Goal: Task Accomplishment & Management: Manage account settings

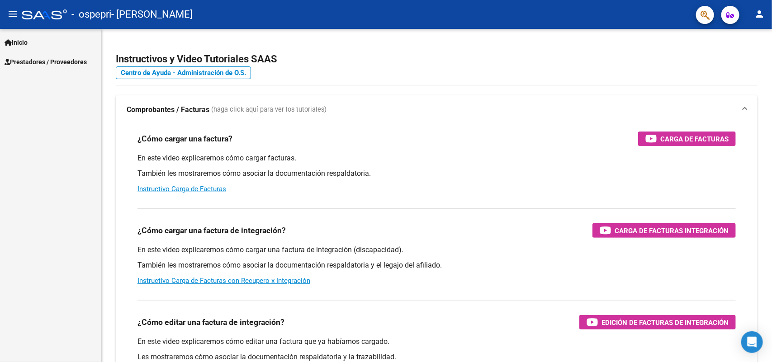
scroll to position [6749, 0]
click at [59, 60] on span "Prestadores / Proveedores" at bounding box center [46, 62] width 82 height 10
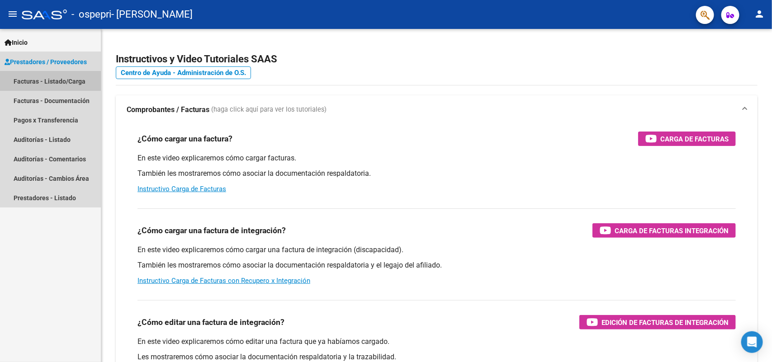
click at [48, 77] on link "Facturas - Listado/Carga" at bounding box center [50, 80] width 101 height 19
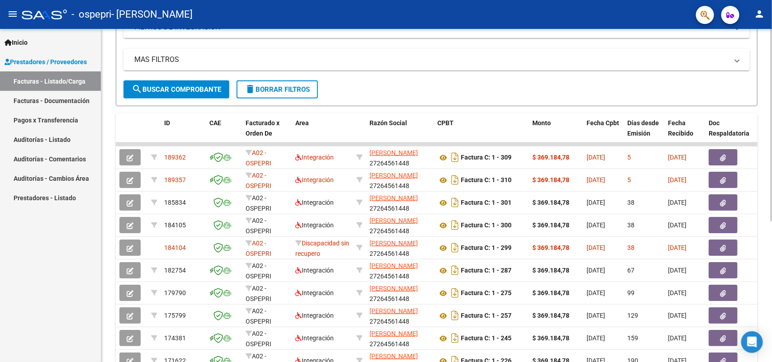
scroll to position [174, 0]
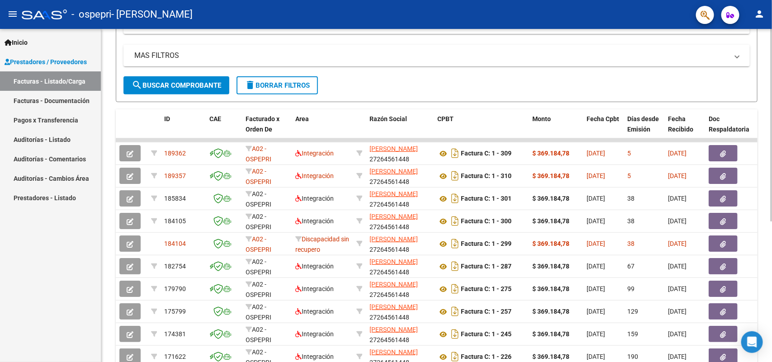
click at [771, 242] on div at bounding box center [772, 229] width 2 height 193
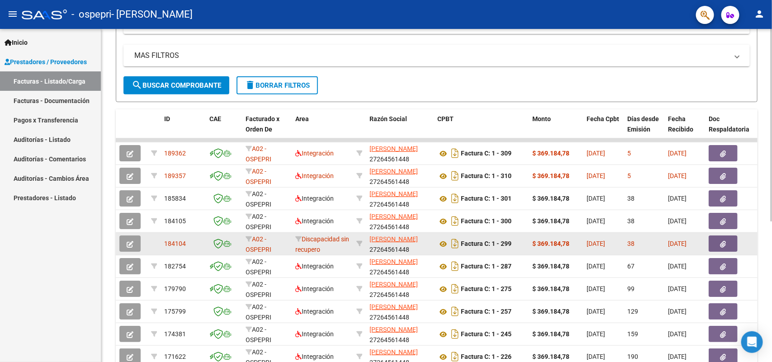
click at [324, 243] on div "Discapacidad sin recupero" at bounding box center [322, 243] width 54 height 19
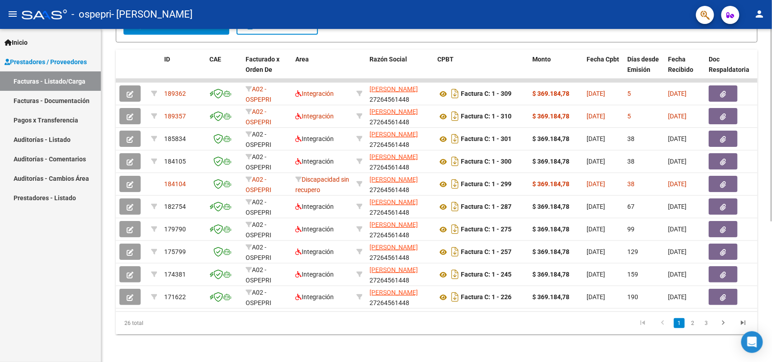
scroll to position [229, 0]
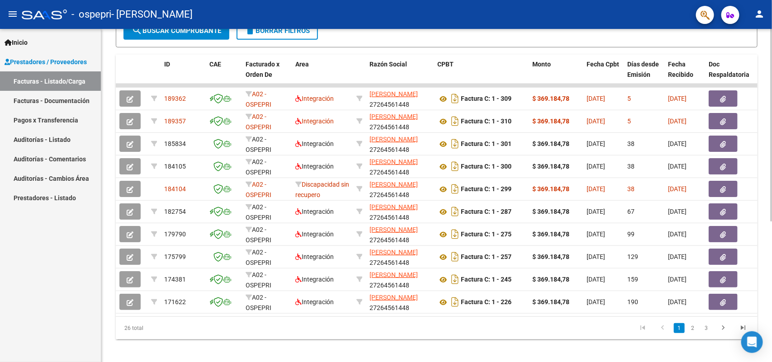
click at [771, 187] on div at bounding box center [772, 262] width 2 height 193
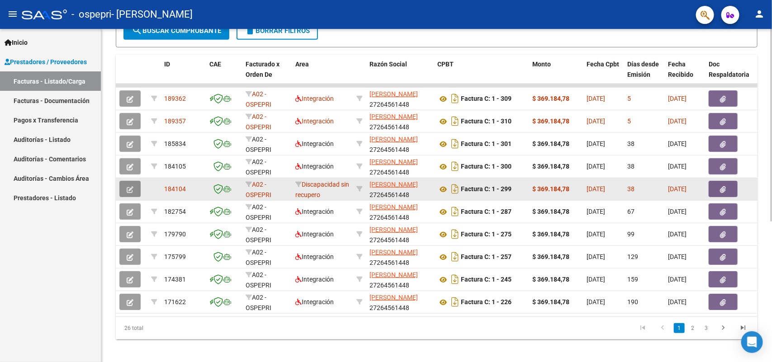
click at [132, 189] on icon "button" at bounding box center [130, 189] width 7 height 7
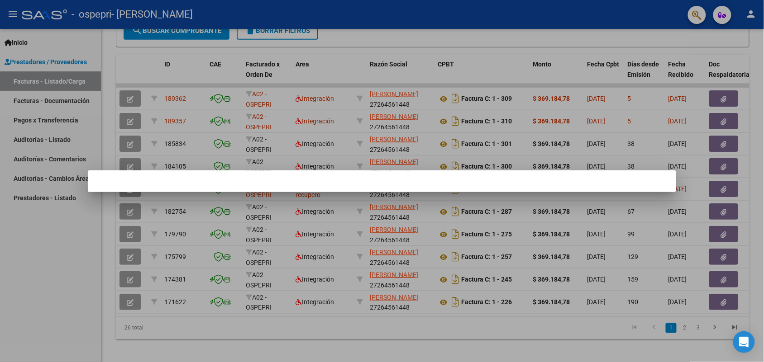
click at [428, 225] on div at bounding box center [382, 181] width 764 height 362
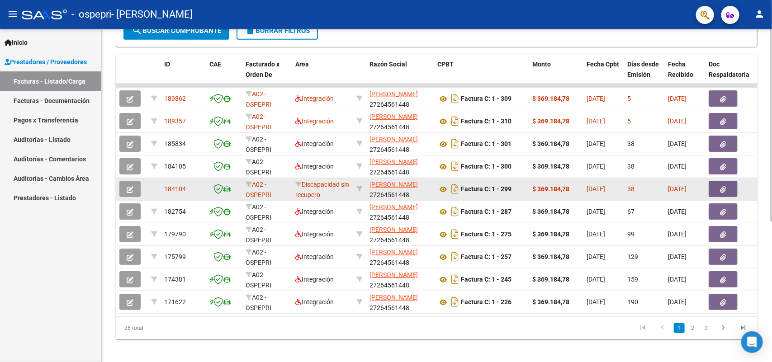
click at [723, 190] on icon "button" at bounding box center [724, 189] width 6 height 7
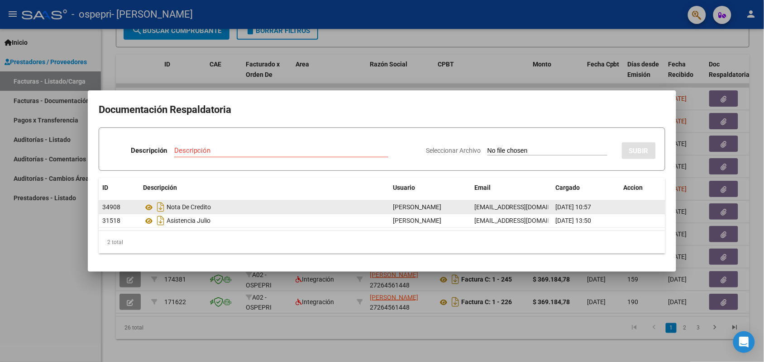
click at [589, 207] on span "[DATE] 10:57" at bounding box center [574, 207] width 36 height 7
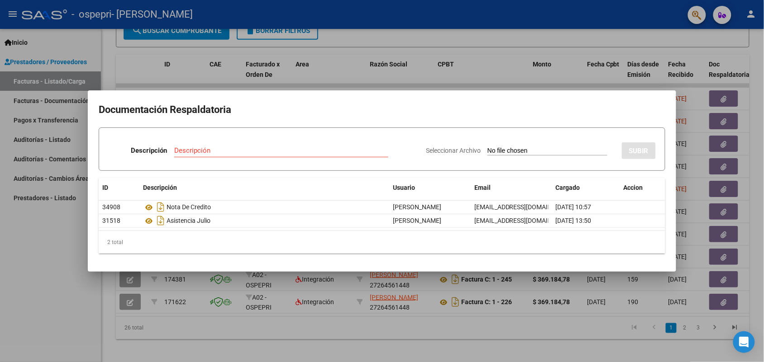
click at [542, 33] on div at bounding box center [382, 181] width 764 height 362
